Goal: Task Accomplishment & Management: Use online tool/utility

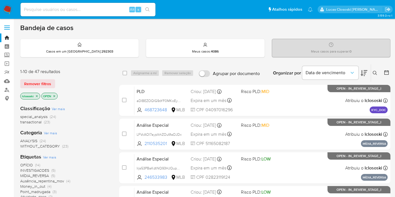
click at [75, 13] on div "Alt s" at bounding box center [88, 9] width 135 height 13
click at [102, 6] on input at bounding box center [88, 9] width 135 height 7
paste input "mNxdcbStiMOenMgelOyNJLhI"
type input "mNxdcbStiMOenMgelOyNJLhI"
click at [144, 11] on button "search-icon" at bounding box center [148, 10] width 12 height 8
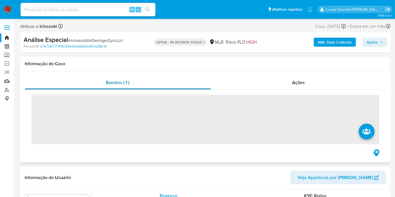
scroll to position [264, 0]
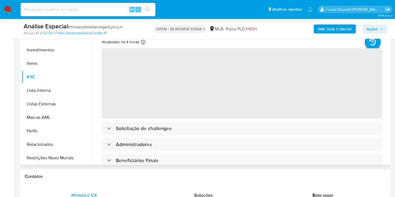
select select "10"
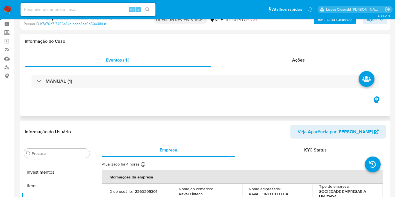
scroll to position [0, 0]
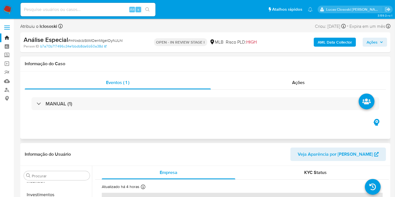
click at [102, 95] on div "MANUAL (1)" at bounding box center [205, 104] width 361 height 28
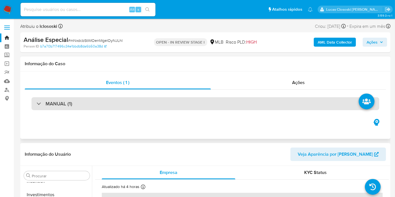
click at [102, 109] on div "MANUAL (1)" at bounding box center [205, 103] width 348 height 13
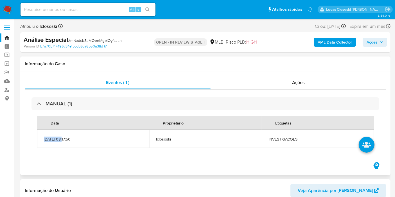
drag, startPoint x: 44, startPoint y: 139, endPoint x: 65, endPoint y: 140, distance: 21.1
click at [65, 140] on span "08/09/2025 08:17:50" at bounding box center [93, 139] width 99 height 5
copy span "08/09/2025"
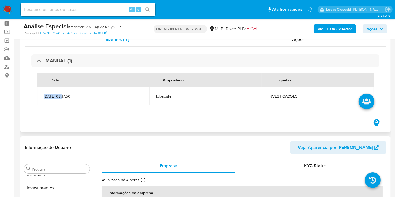
scroll to position [31, 0]
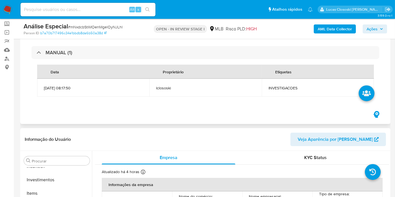
click at [256, 121] on div "Eventos ( 1 ) Ações MANUAL (1) Data Proprietário Etiquetas 08/09/2025 08:17:50 …" at bounding box center [205, 72] width 370 height 104
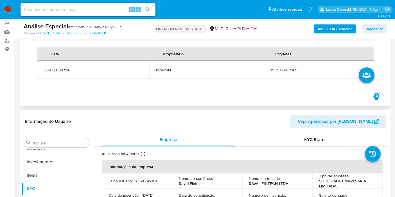
scroll to position [62, 0]
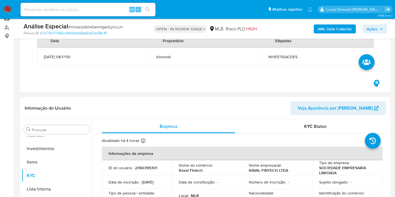
click at [370, 29] on span "Ações" at bounding box center [372, 28] width 11 height 9
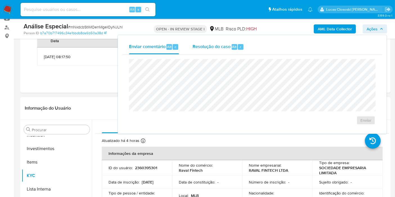
click at [195, 41] on div "Resolução do caso Alt r" at bounding box center [218, 47] width 51 height 15
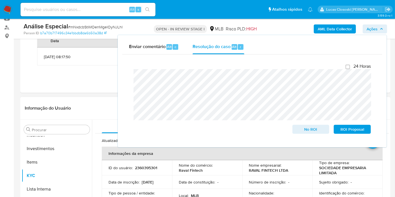
click at [370, 26] on span "Ações" at bounding box center [372, 28] width 11 height 9
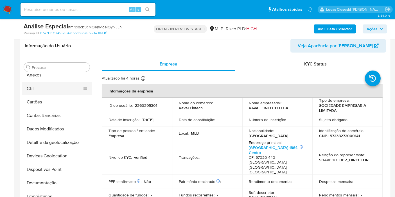
scroll to position [0, 0]
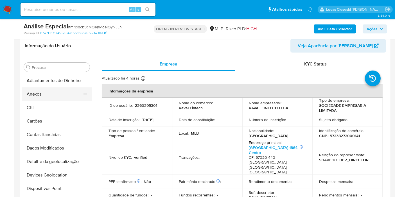
click at [39, 98] on button "Anexos" at bounding box center [55, 93] width 66 height 13
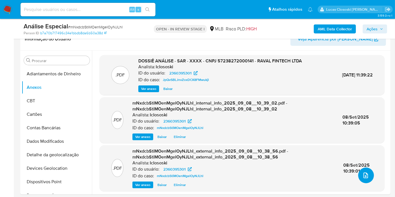
click at [369, 176] on button "upload-file" at bounding box center [366, 176] width 16 height 16
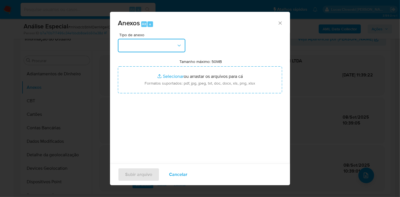
click at [134, 49] on button "button" at bounding box center [151, 45] width 67 height 13
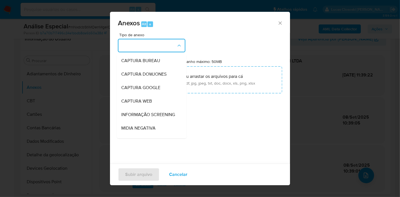
click at [347, 93] on div "Anexos Alt a Tipo de anexo CAPTURA BUREAU CAPTURA DOWJONES CAPTURA GOOGLE CAPTU…" at bounding box center [200, 98] width 400 height 197
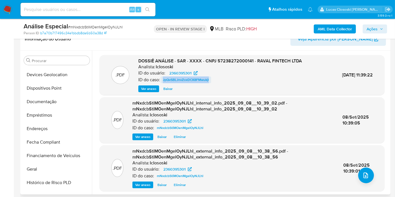
drag, startPoint x: 224, startPoint y: 81, endPoint x: 162, endPoint y: 79, distance: 62.2
click at [162, 79] on div "ID do caso: JpQvSBLJnvZoxDCK8FMwukjl" at bounding box center [220, 79] width 164 height 7
click at [252, 84] on div "DOSSIÊ ANÁLISE - SAR - XXXX - CNPJ 57238272000141 - RAVAL FINTECH LTDA Analista…" at bounding box center [220, 75] width 164 height 34
click at [102, 28] on span "# mNxdcbStiMOenMgelOyNJLhI" at bounding box center [95, 27] width 55 height 6
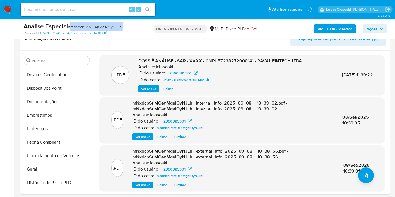
click at [102, 28] on span "# mNxdcbStiMOenMgelOyNJLhI" at bounding box center [95, 27] width 55 height 6
click at [379, 29] on span "Ações" at bounding box center [375, 29] width 17 height 8
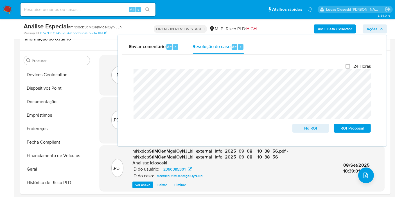
click at [129, 69] on div "24 Horas No ROI ROI Proposal" at bounding box center [252, 98] width 246 height 78
click at [368, 27] on span "Ações" at bounding box center [372, 28] width 11 height 9
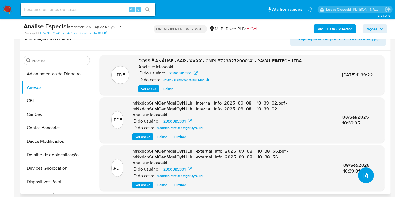
click at [368, 175] on button "upload-file" at bounding box center [366, 176] width 16 height 16
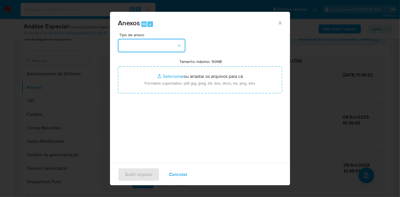
click at [156, 51] on button "button" at bounding box center [151, 45] width 67 height 13
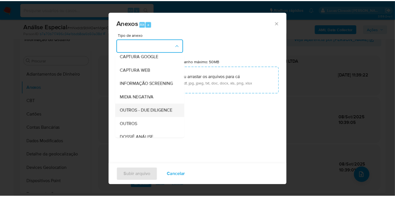
scroll to position [62, 0]
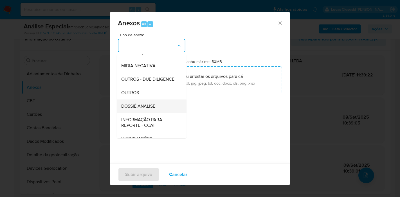
click at [150, 109] on span "DOSSIÊ ANÁLISE" at bounding box center [138, 106] width 34 height 6
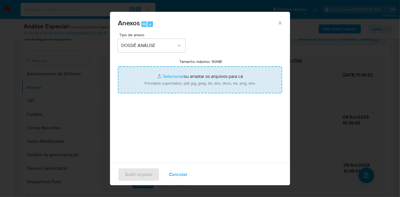
click at [157, 79] on input "Tamanho máximo: 50MB Selecionar arquivos" at bounding box center [200, 79] width 164 height 27
type input "C:\fakepath\Declínio - mNxdcbStiMOenMgelOyNJLhI - CNPJ 57238272000141 - RAVAL F…"
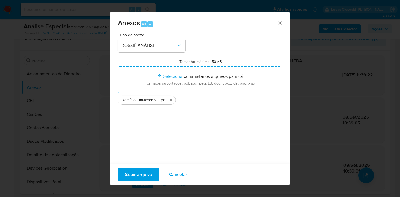
click at [146, 177] on span "Subir arquivo" at bounding box center [138, 174] width 27 height 12
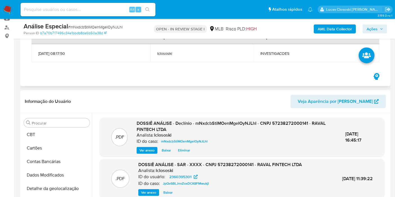
scroll to position [62, 0]
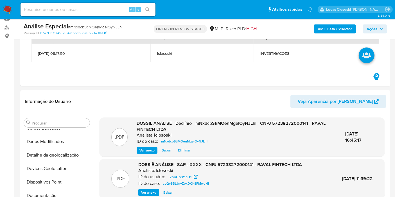
click at [379, 26] on span "Ações" at bounding box center [375, 29] width 17 height 8
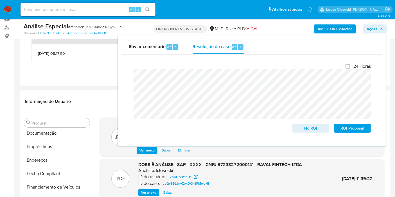
scroll to position [156, 0]
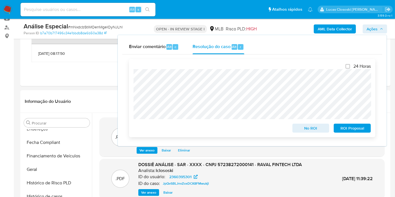
click at [312, 131] on span "No ROI" at bounding box center [310, 128] width 29 height 8
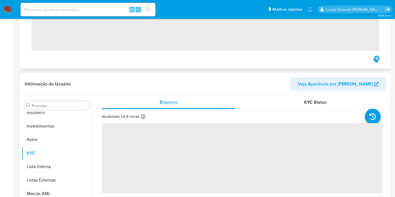
scroll to position [264, 0]
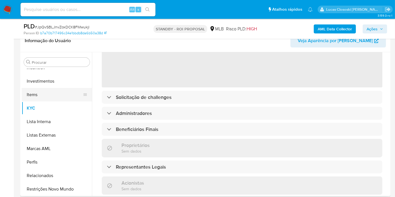
select select "10"
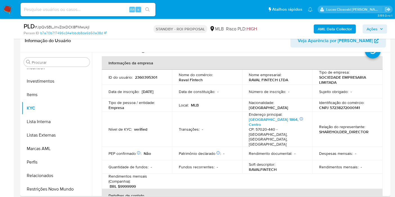
scroll to position [0, 0]
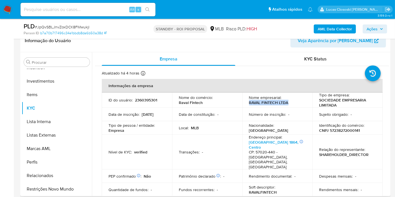
copy p "RAVAL FINTECH LTDA"
drag, startPoint x: 289, startPoint y: 103, endPoint x: 247, endPoint y: 102, distance: 41.9
click at [247, 102] on td "Nome empresarial : RAVAL FINTECH LTDA" at bounding box center [277, 100] width 70 height 15
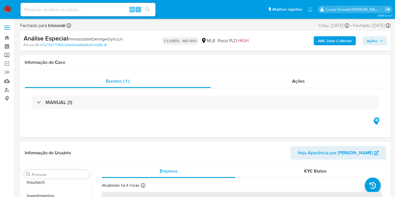
scroll to position [264, 0]
select select "10"
drag, startPoint x: 0, startPoint y: 0, endPoint x: 162, endPoint y: 29, distance: 164.3
click at [162, 29] on div "Fechado para lclososki Asignado el: 08/09/2025 08:17:50 Criou: 08/09/2025 Criou…" at bounding box center [205, 26] width 370 height 8
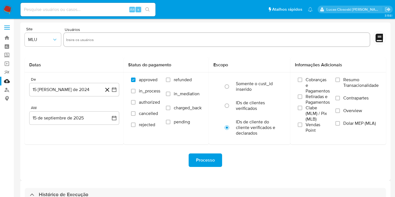
select select "10"
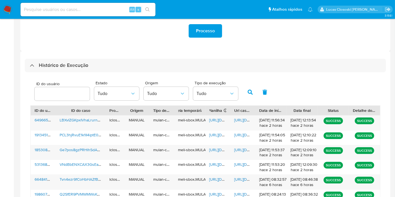
click at [76, 12] on input at bounding box center [88, 9] width 135 height 7
paste input "dOyOdR2Dcpwf6nnDiRkPQyHQ"
type input "dOyOdR2Dcpwf6nnDiRkPQyHQ"
click at [151, 7] on button "search-icon" at bounding box center [148, 10] width 12 height 8
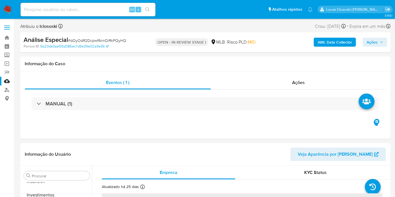
scroll to position [264, 0]
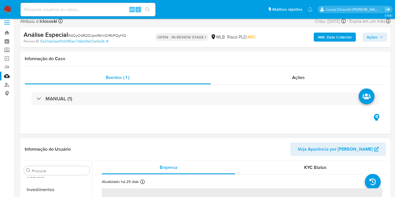
select select "10"
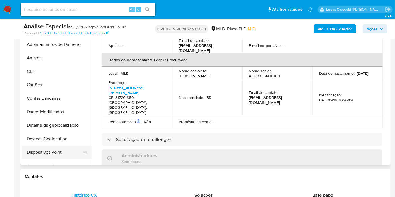
scroll to position [31, 0]
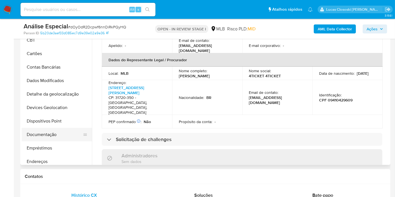
click at [52, 131] on button "Documentação" at bounding box center [55, 134] width 66 height 13
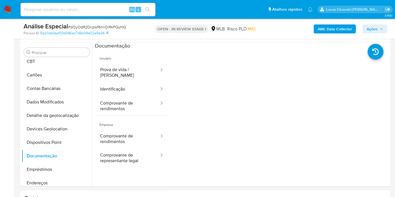
scroll to position [94, 0]
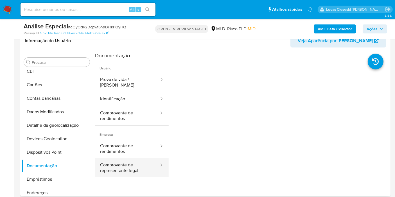
click at [135, 158] on button "Comprovante de representante legal" at bounding box center [127, 167] width 65 height 19
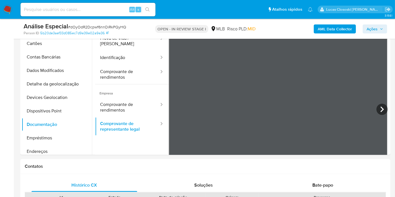
scroll to position [156, 0]
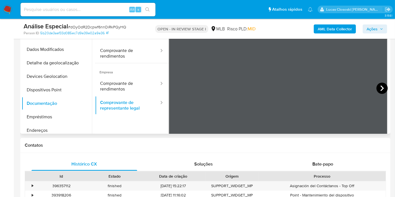
click at [377, 89] on icon at bounding box center [382, 88] width 11 height 11
click at [175, 89] on icon at bounding box center [175, 88] width 3 height 6
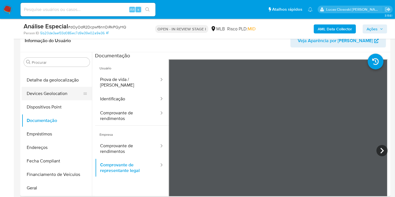
scroll to position [187, 0]
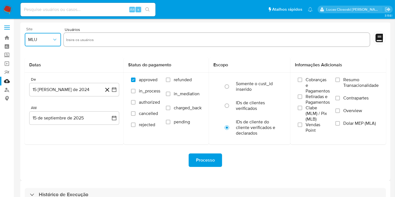
click at [35, 35] on button "MLU" at bounding box center [43, 39] width 36 height 13
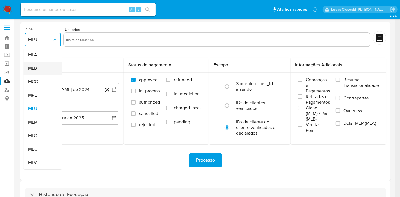
click at [41, 73] on div "MLB" at bounding box center [41, 68] width 26 height 13
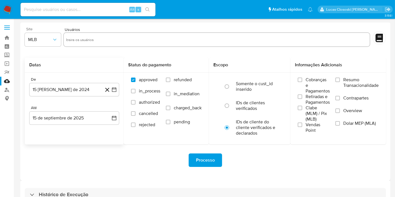
click at [89, 65] on h2 "Datas" at bounding box center [74, 65] width 90 height 6
click at [10, 46] on link "Painel" at bounding box center [33, 46] width 67 height 9
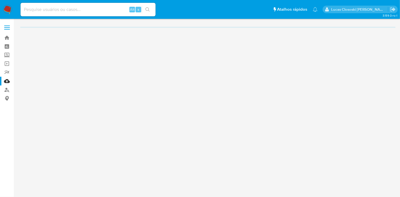
click at [63, 8] on input at bounding box center [88, 9] width 135 height 7
paste input "FmKXGTQHxy7gx1WLe0XcW5fC"
type input "FmKXGTQHxy7gx1WLe0XcW5fC"
click at [145, 10] on icon "search-icon" at bounding box center [147, 9] width 4 height 4
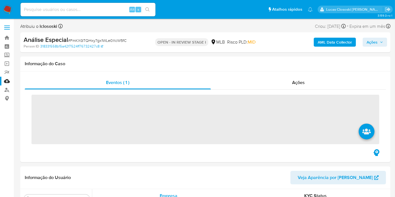
scroll to position [264, 0]
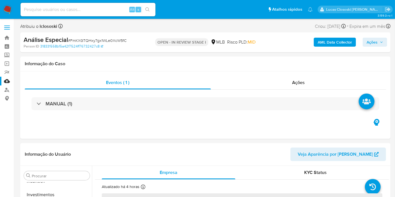
select select "10"
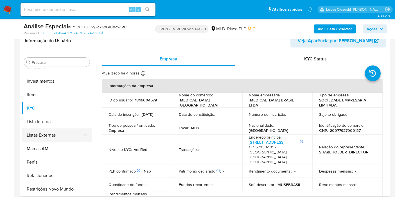
scroll to position [202, 0]
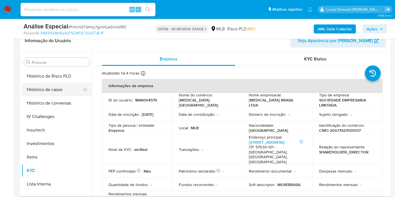
click at [52, 92] on button "Histórico de casos" at bounding box center [55, 89] width 66 height 13
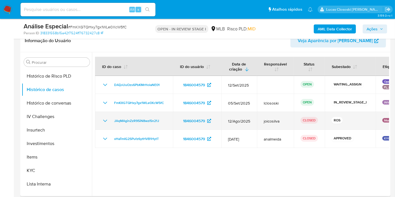
drag, startPoint x: 167, startPoint y: 120, endPoint x: 111, endPoint y: 120, distance: 56.2
click at [111, 120] on td "JAqMAginZzR95iN8wzI5n21J" at bounding box center [134, 121] width 78 height 18
click at [130, 120] on span "JAqMAginZzR95iN8wzI5n21J" at bounding box center [136, 121] width 45 height 7
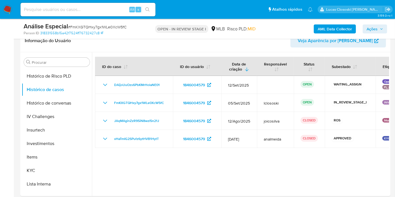
click at [381, 30] on icon "button" at bounding box center [381, 28] width 3 height 3
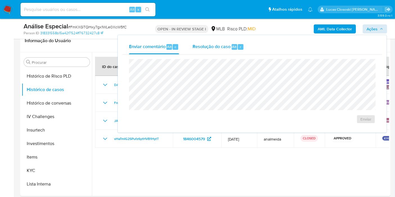
click at [202, 46] on span "Resolução do caso" at bounding box center [212, 46] width 38 height 6
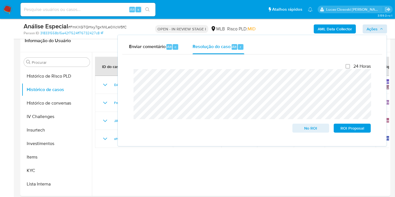
click at [366, 34] on div "AML Data Collector Ações Enviar comentário Alt c Resolução do caso Alt r Fecham…" at bounding box center [327, 28] width 120 height 13
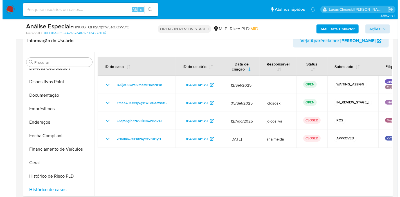
scroll to position [14, 0]
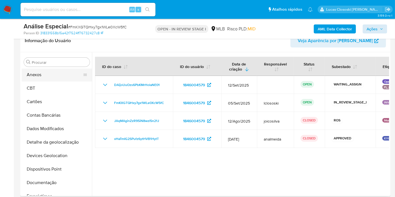
click at [41, 78] on button "Anexos" at bounding box center [55, 74] width 66 height 13
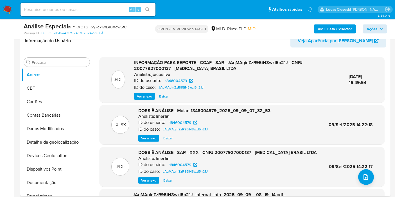
click at [312, 162] on div ".PDF DOSSIÊ ANÁLISE - SAR - XXX - CNPJ 20077927000137 - MUSE BRASIL LTDA Analis…" at bounding box center [242, 167] width 280 height 34
click at [364, 176] on icon "upload-file" at bounding box center [366, 177] width 4 height 6
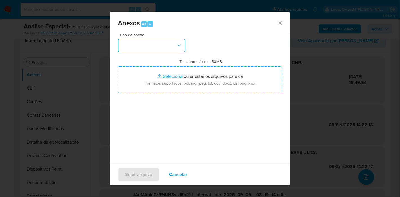
click at [163, 40] on button "button" at bounding box center [151, 45] width 67 height 13
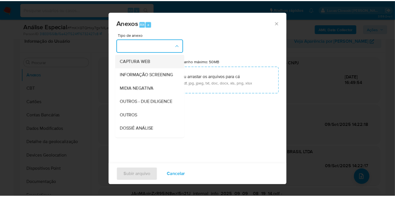
scroll to position [86, 0]
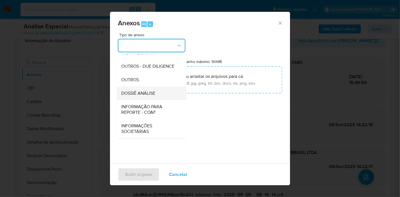
click at [161, 94] on div "DOSSIÊ ANÁLISE" at bounding box center [149, 93] width 57 height 13
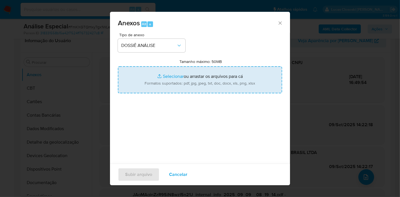
click at [160, 84] on input "Tamanho máximo: 50MB Selecionar arquivos" at bounding box center [200, 79] width 164 height 27
type input "C:\fakepath\Mulan 1846004579_2025_09_05_12_46_46.xlsx"
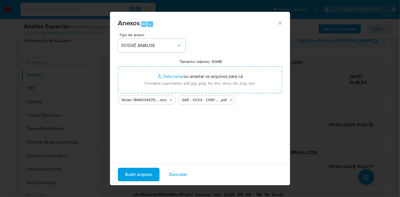
click at [138, 171] on span "Subir arquivo" at bounding box center [138, 174] width 27 height 12
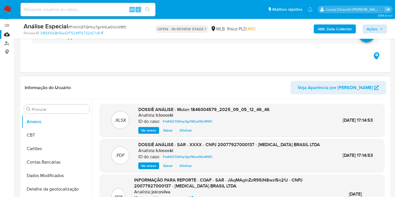
scroll to position [94, 0]
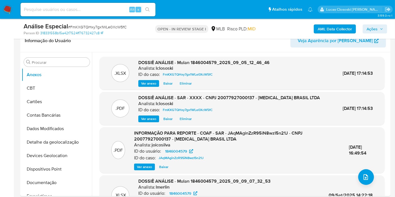
click at [378, 28] on span "Ações" at bounding box center [372, 28] width 11 height 9
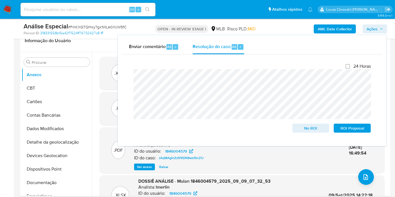
click at [377, 28] on span "Ações" at bounding box center [372, 28] width 11 height 9
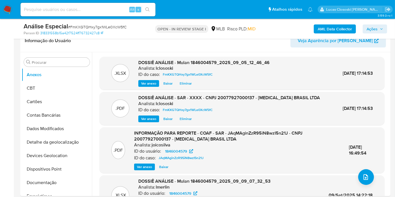
click at [371, 27] on span "Ações" at bounding box center [372, 28] width 11 height 9
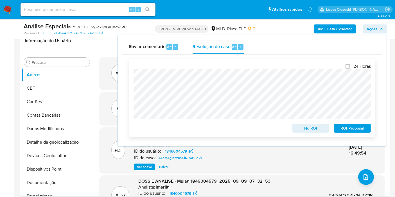
click at [307, 129] on span "No ROI" at bounding box center [310, 128] width 29 height 8
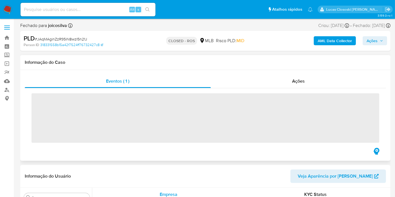
click at [282, 71] on div "Eventos ( 1 ) Ações ‌" at bounding box center [205, 115] width 370 height 91
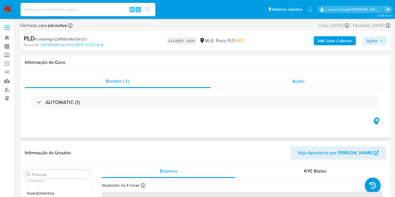
click at [287, 78] on div "Ações" at bounding box center [298, 81] width 175 height 13
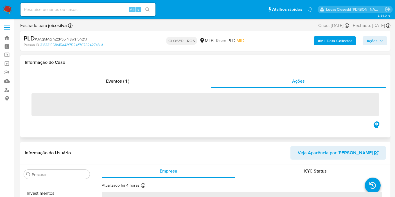
select select "10"
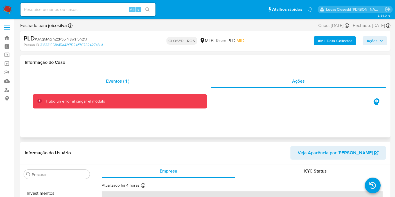
click at [115, 79] on span "Eventos ( 1 )" at bounding box center [117, 81] width 23 height 6
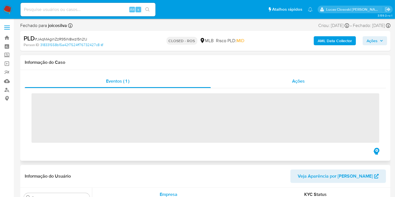
click at [266, 79] on div "Ações" at bounding box center [298, 81] width 175 height 13
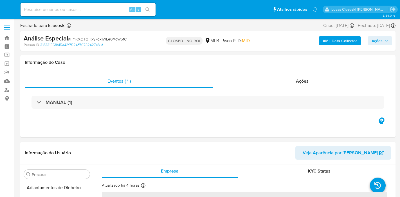
select select "10"
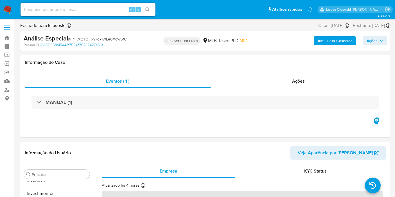
scroll to position [264, 0]
click at [7, 6] on img at bounding box center [8, 10] width 10 height 10
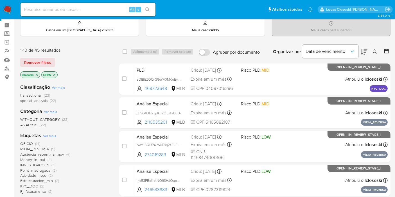
scroll to position [31, 0]
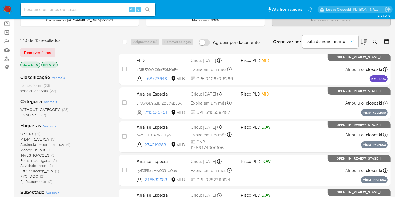
click at [165, 33] on div "select-all-cases-checkbox Asignarme a mí Remover seleção Agrupar por documento …" at bounding box center [254, 41] width 271 height 17
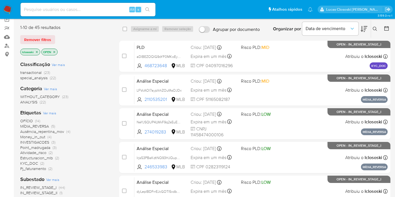
scroll to position [0, 0]
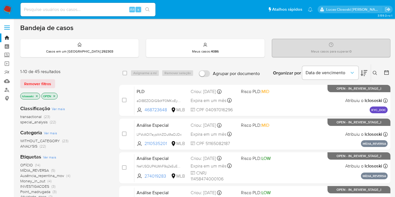
click at [363, 72] on icon at bounding box center [364, 73] width 7 height 7
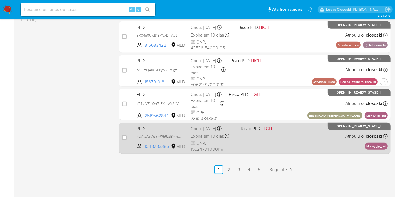
scroll to position [266, 0]
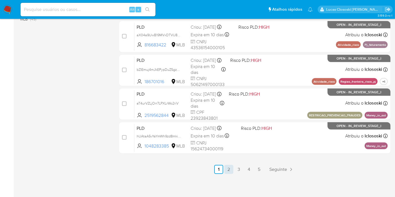
click at [230, 170] on link "2" at bounding box center [228, 169] width 9 height 9
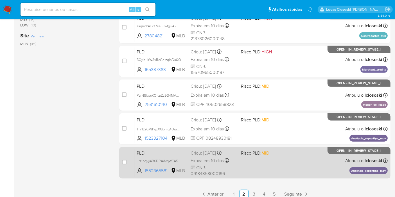
scroll to position [266, 0]
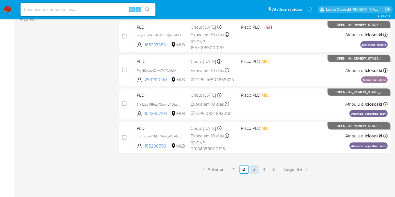
click at [253, 167] on link "3" at bounding box center [254, 169] width 9 height 9
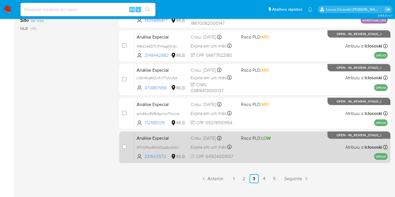
scroll to position [266, 0]
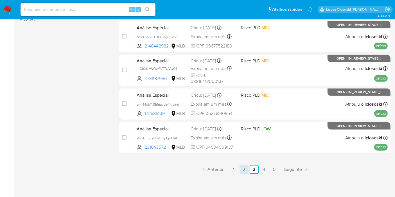
click at [246, 167] on link "2" at bounding box center [244, 169] width 9 height 9
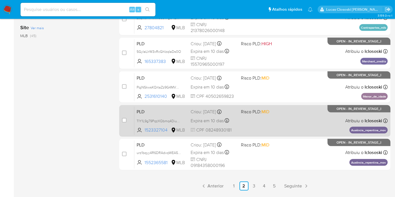
scroll to position [266, 0]
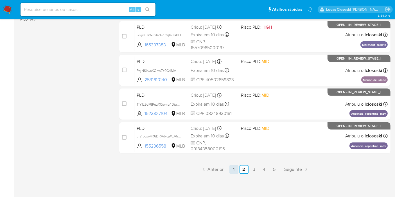
click at [233, 169] on link "1" at bounding box center [233, 169] width 9 height 9
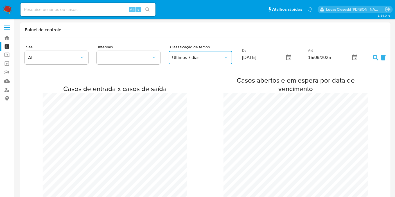
click at [214, 59] on span "Ultimos 7 días" at bounding box center [197, 58] width 51 height 6
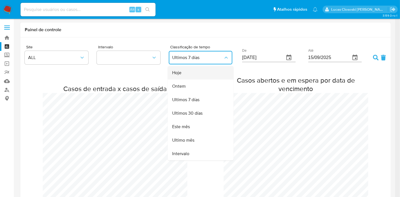
click at [193, 71] on div "Hoje" at bounding box center [198, 72] width 53 height 13
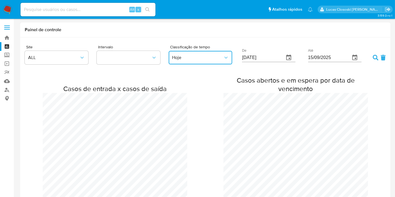
scroll to position [280311, 280824]
click at [376, 59] on icon at bounding box center [376, 58] width 6 height 6
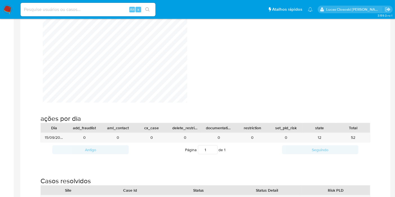
scroll to position [523, 0]
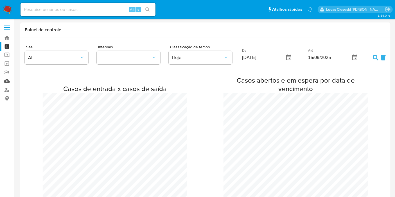
click at [3, 79] on link "Mulan" at bounding box center [33, 81] width 67 height 9
